Goal: Entertainment & Leisure: Consume media (video, audio)

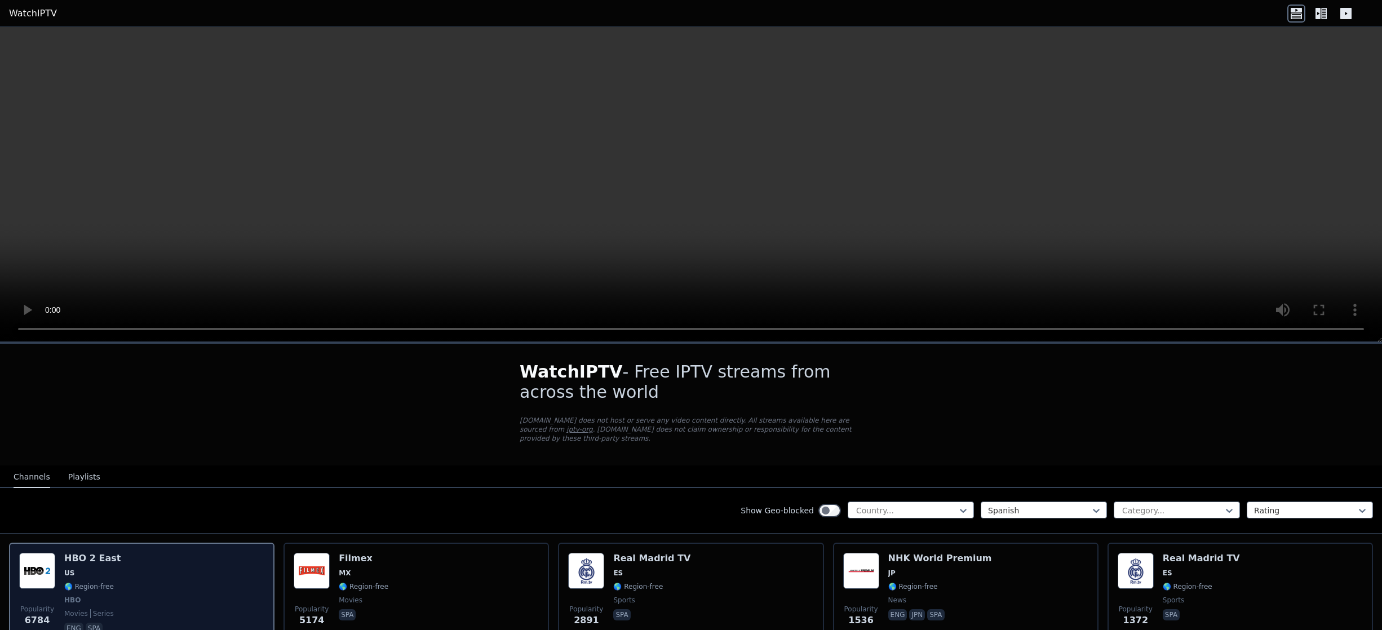
click at [142, 571] on div "Popularity 6784 HBO 2 East US 🌎 Region-free HBO movies series eng spa" at bounding box center [141, 594] width 245 height 83
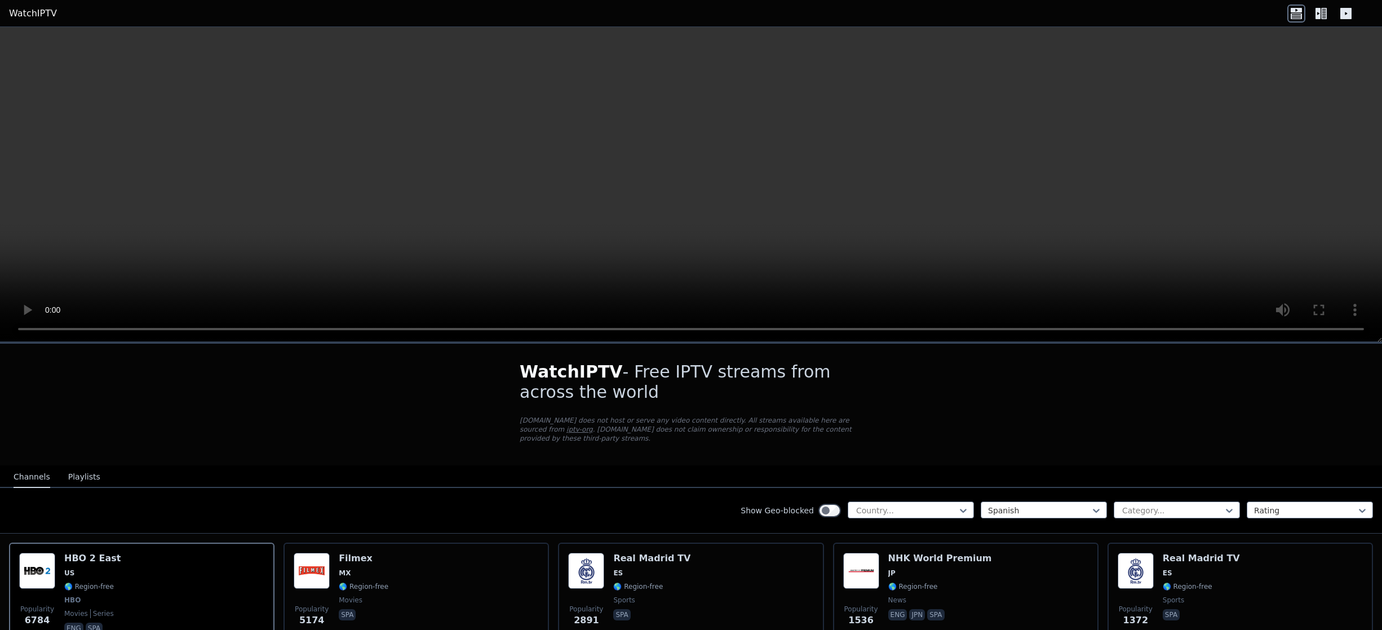
click at [1320, 14] on icon at bounding box center [1317, 13] width 5 height 11
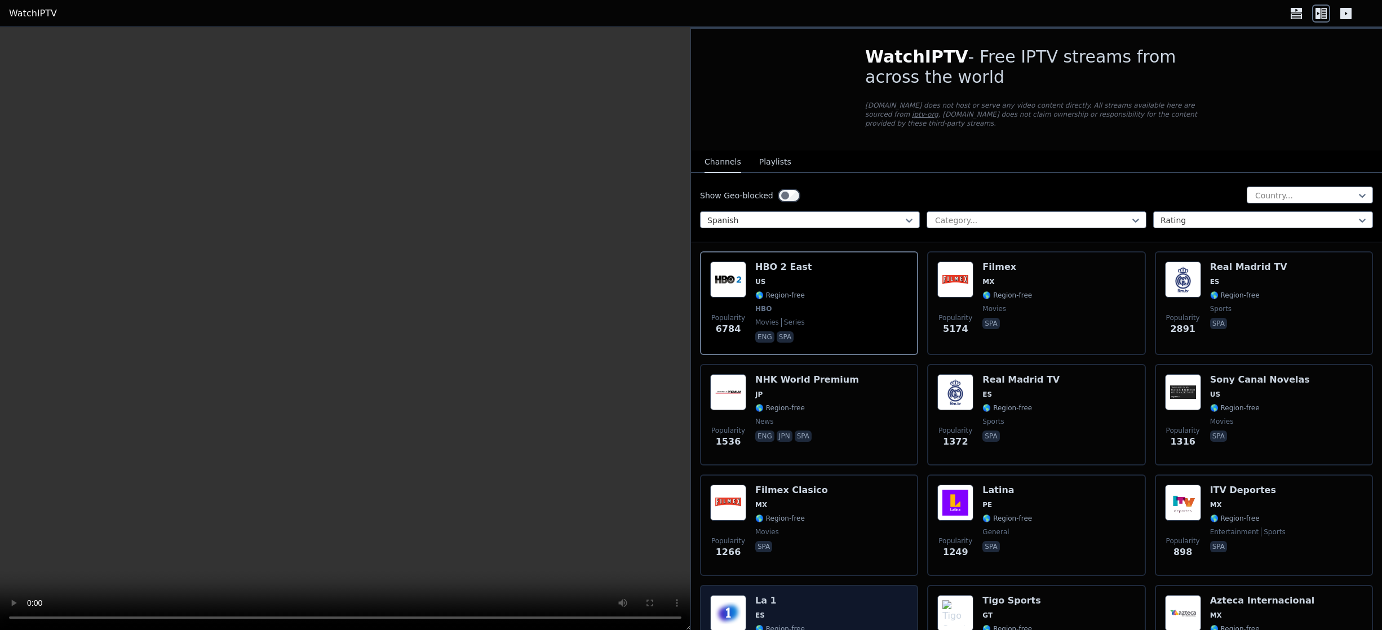
drag, startPoint x: 687, startPoint y: 629, endPoint x: 728, endPoint y: 625, distance: 40.7
click at [730, 627] on div "WatchIPTV - Free IPTV streams from across the world [DOMAIN_NAME] does not host…" at bounding box center [691, 328] width 1382 height 603
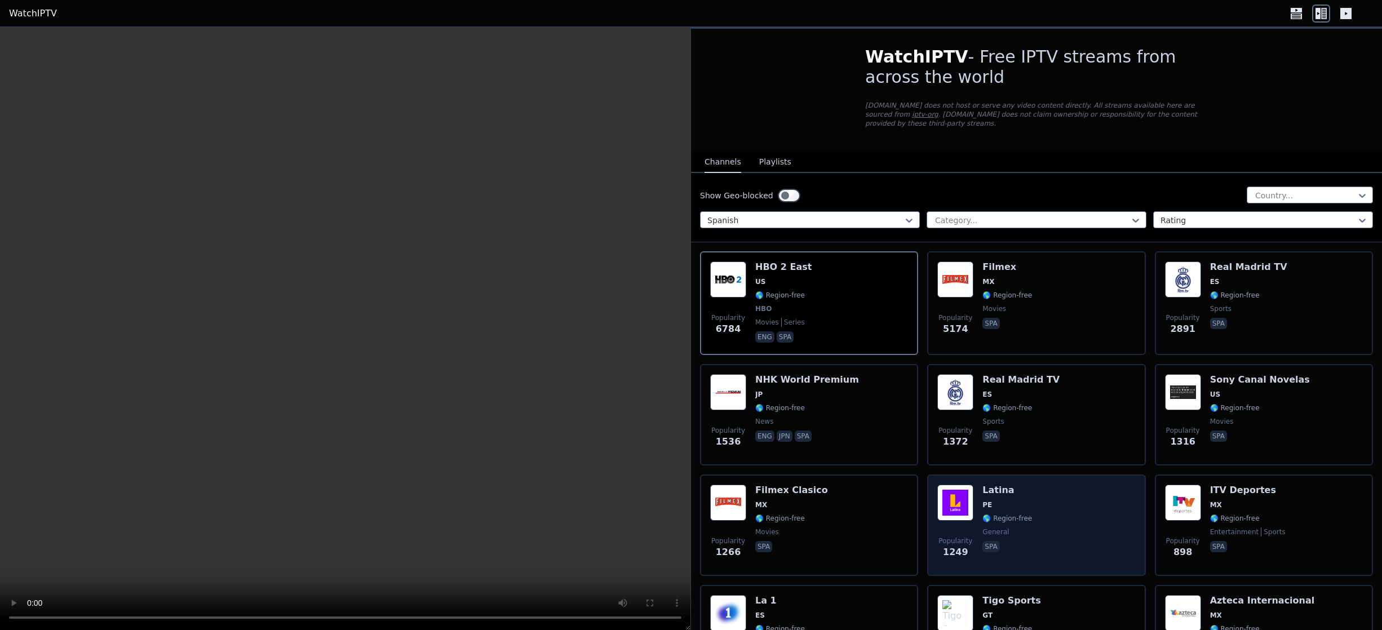
click at [1017, 541] on span "spa" at bounding box center [1007, 548] width 50 height 14
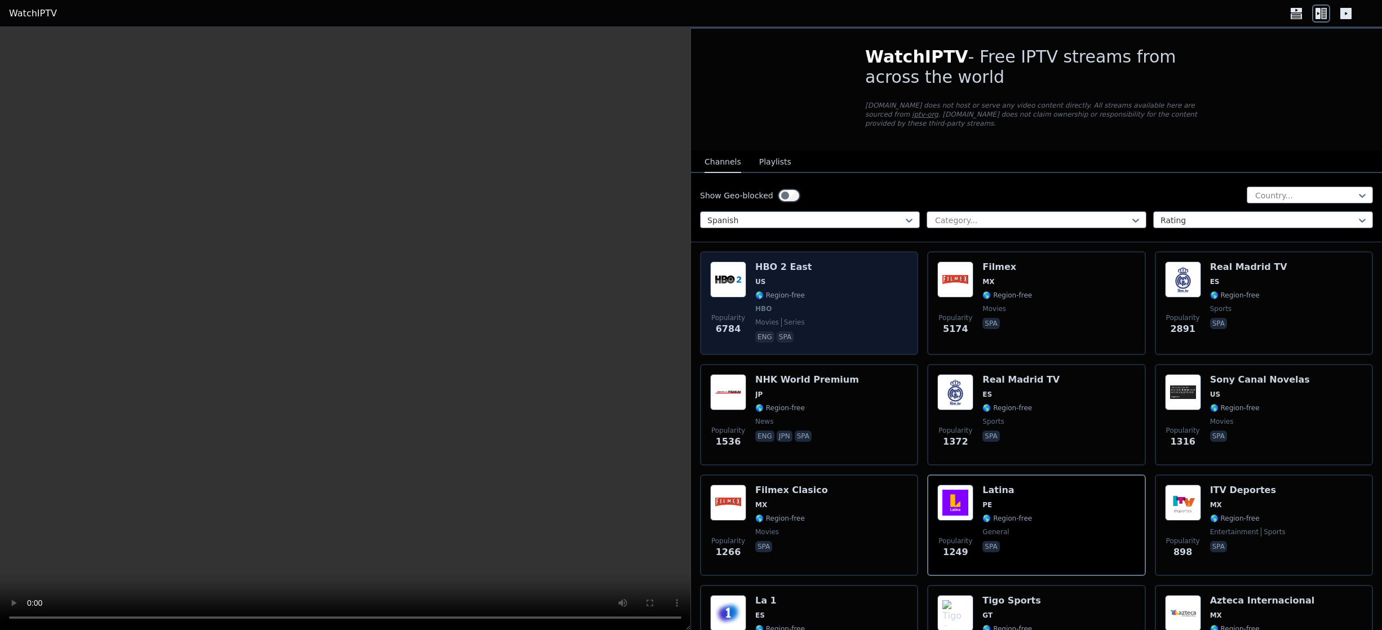
click at [793, 304] on span "HBO" at bounding box center [783, 308] width 56 height 9
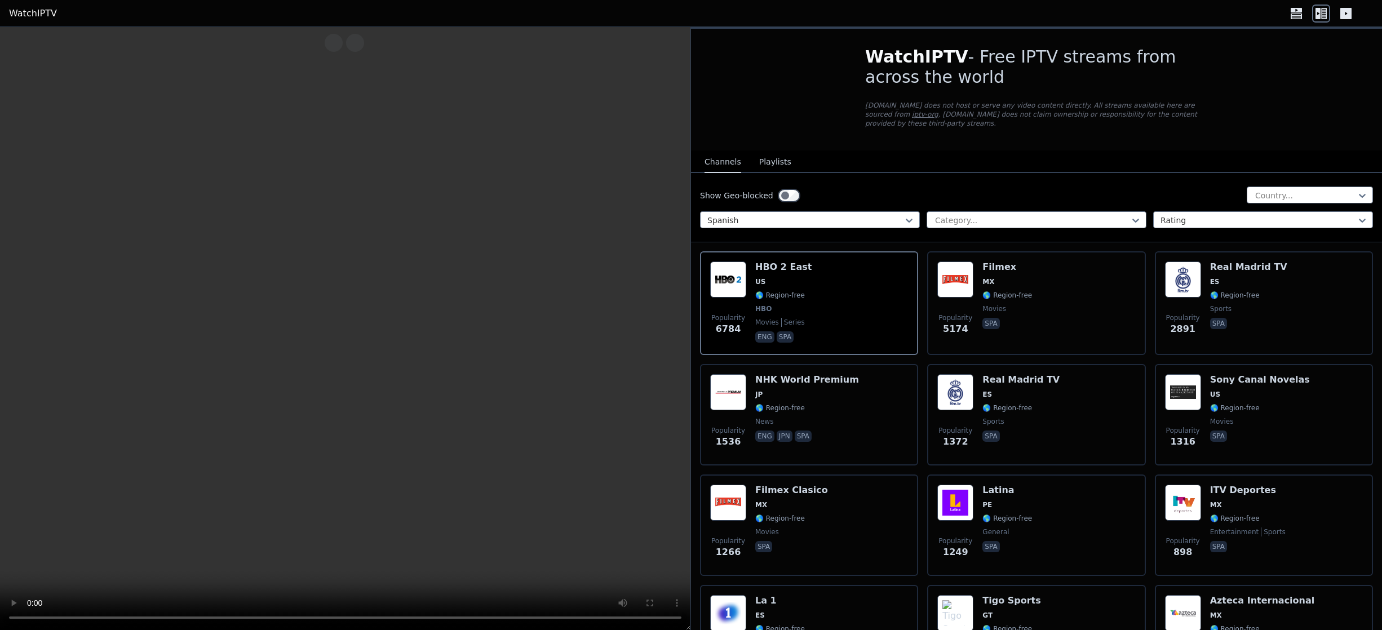
click at [346, 361] on video at bounding box center [345, 329] width 690 height 604
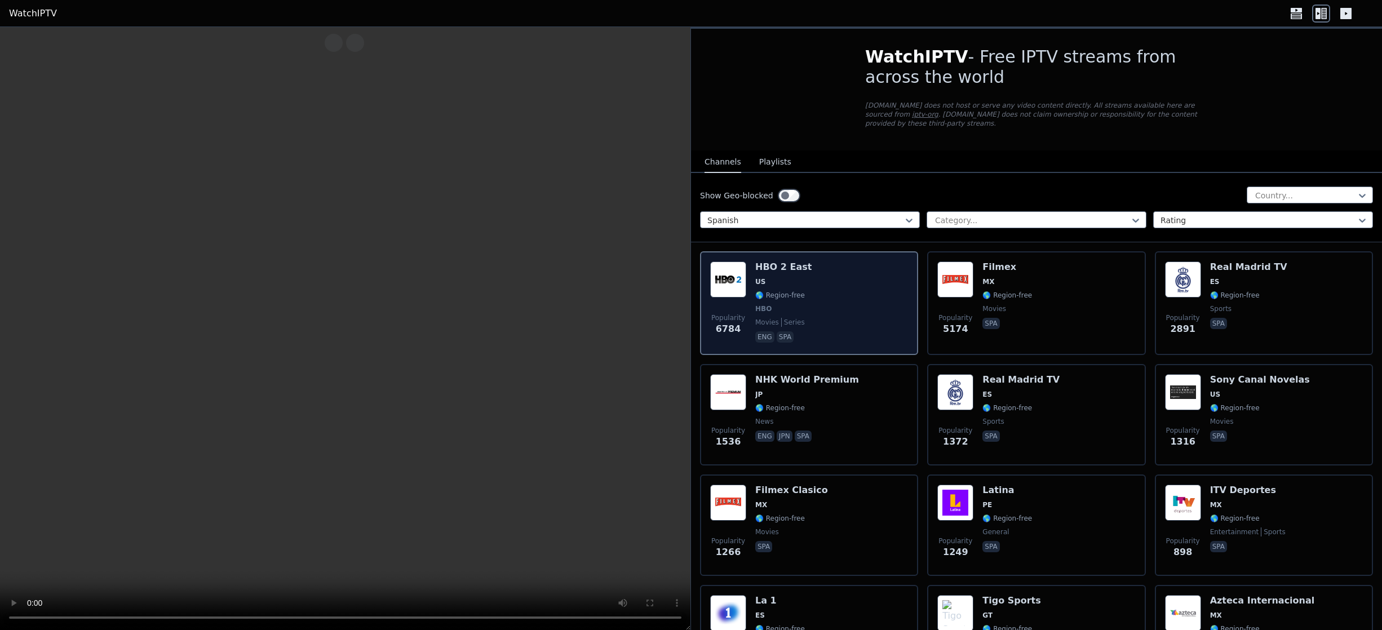
click at [804, 307] on div "Popularity 6784 HBO 2 East US 🌎 Region-free HBO movies series eng spa" at bounding box center [809, 302] width 198 height 83
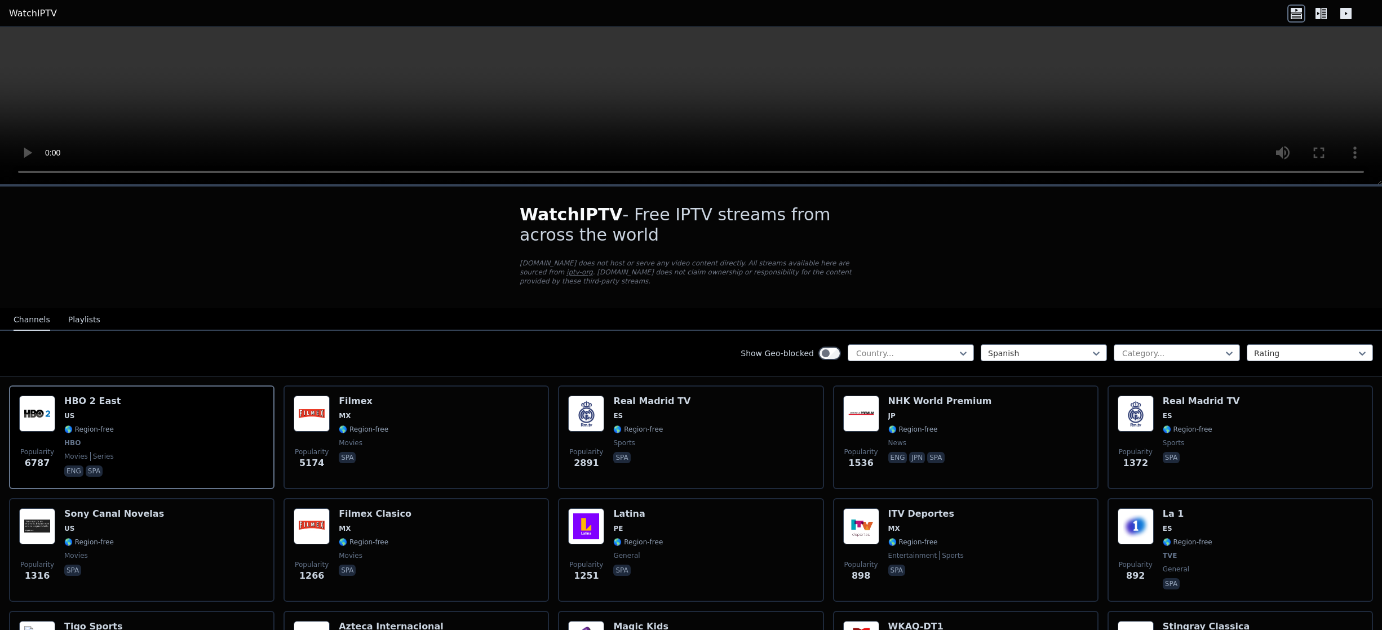
click at [1323, 12] on icon at bounding box center [1321, 14] width 18 height 18
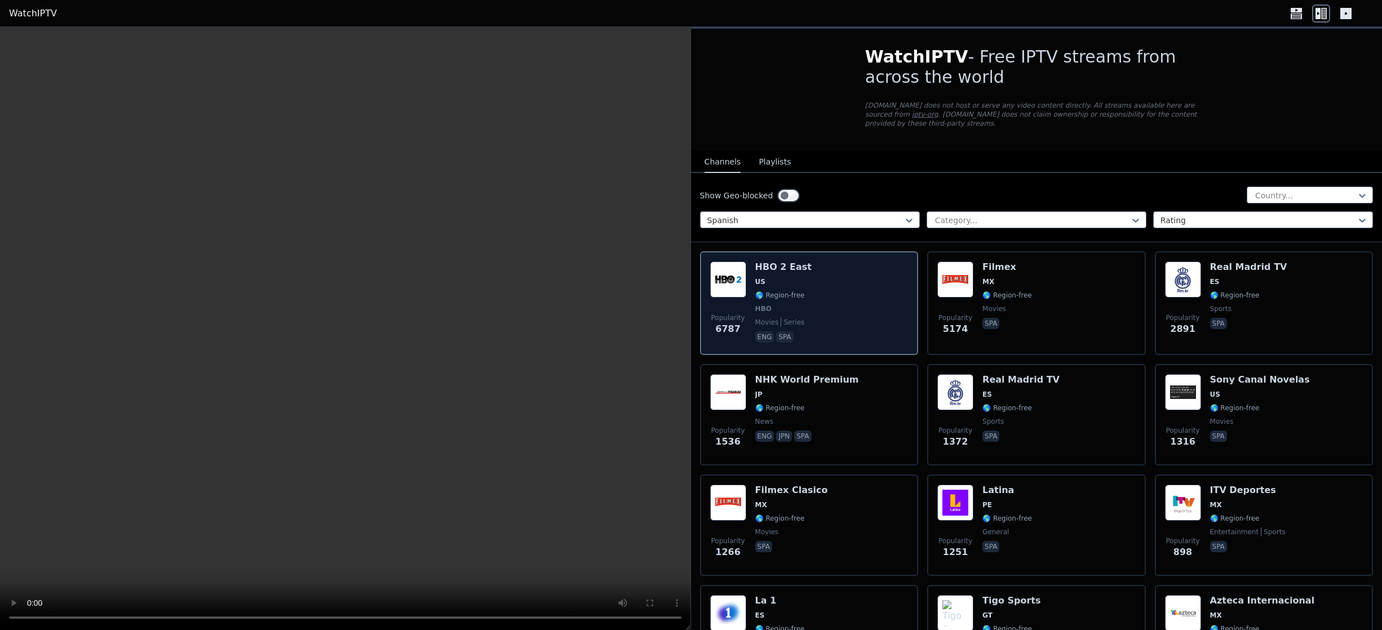
click at [784, 278] on div "HBO 2 East US 🌎 Region-free HBO movies series eng spa" at bounding box center [783, 302] width 56 height 83
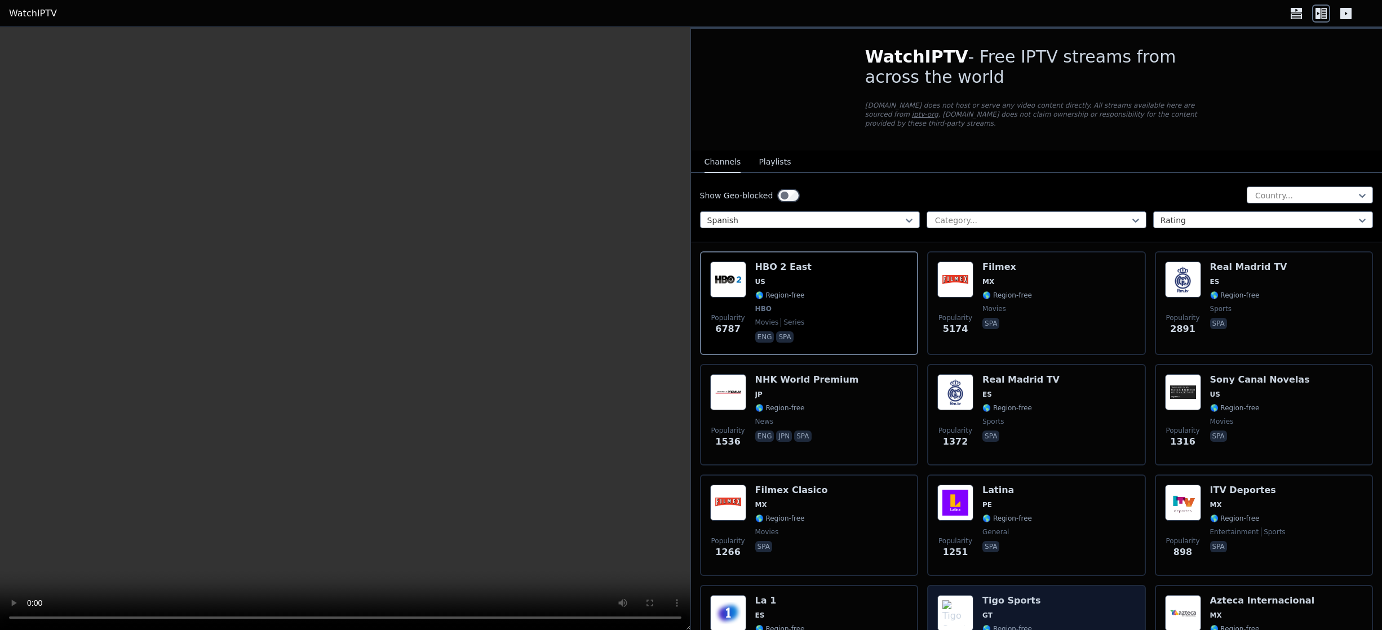
scroll to position [225, 0]
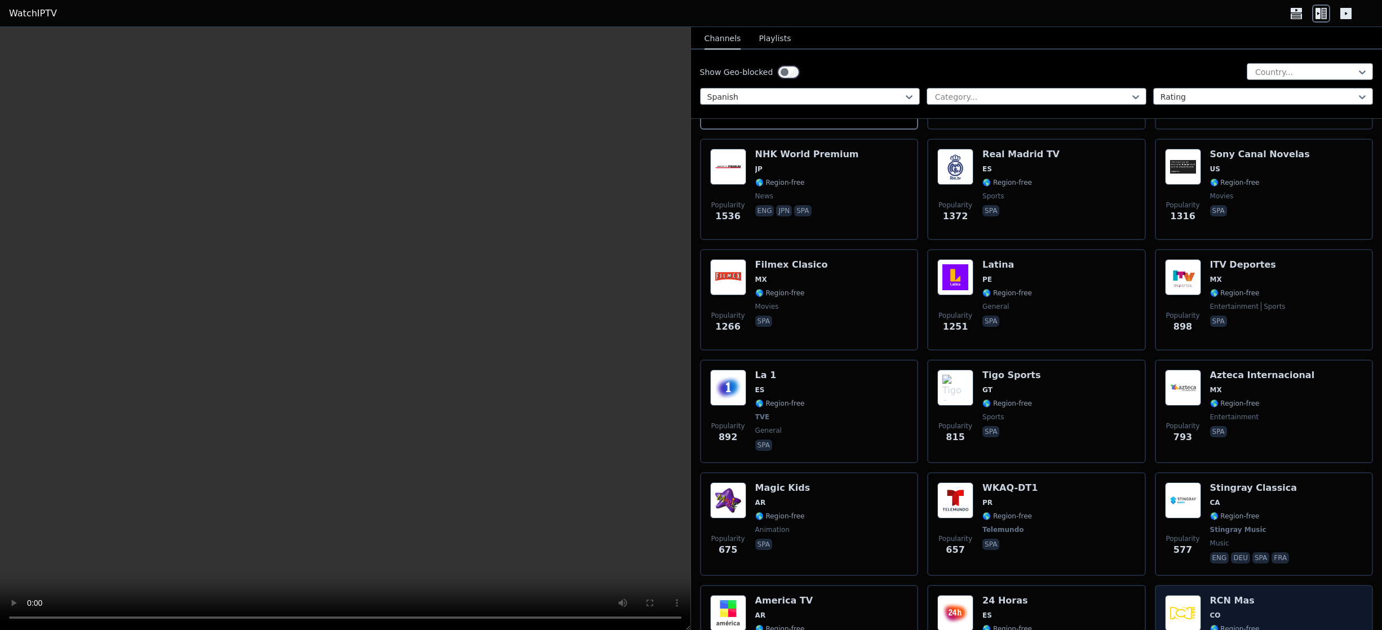
click at [1210, 595] on div "RCN Mas CO 🌎 Region-free entertainment spa" at bounding box center [1235, 636] width 50 height 83
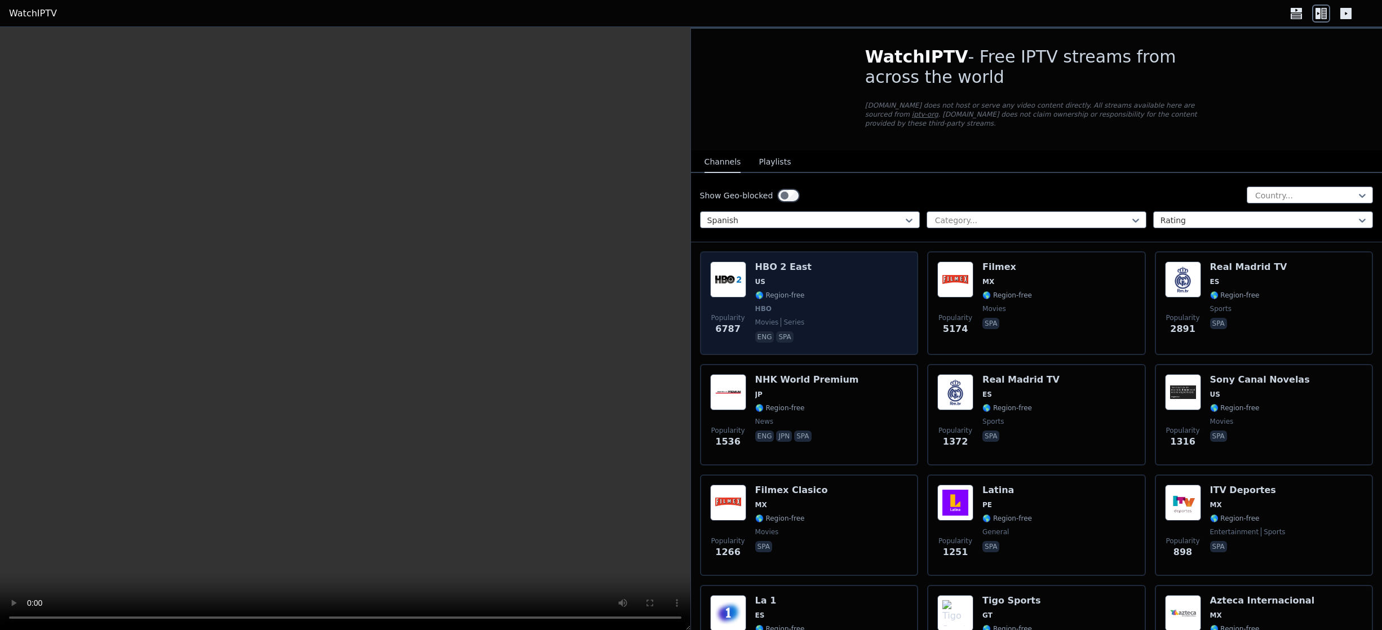
click at [823, 278] on div "Popularity 6787 HBO 2 East US 🌎 Region-free HBO movies series eng spa" at bounding box center [809, 302] width 198 height 83
